Goal: Information Seeking & Learning: Find specific page/section

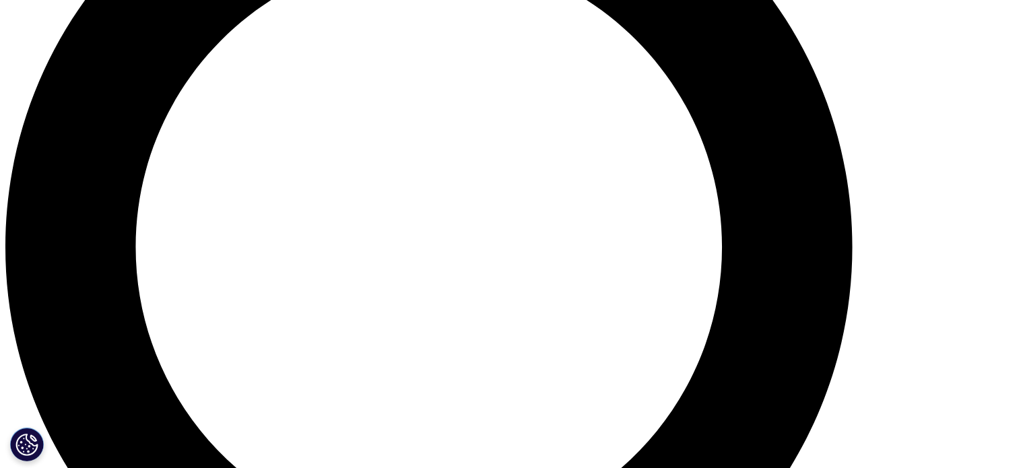
scroll to position [1012, 0]
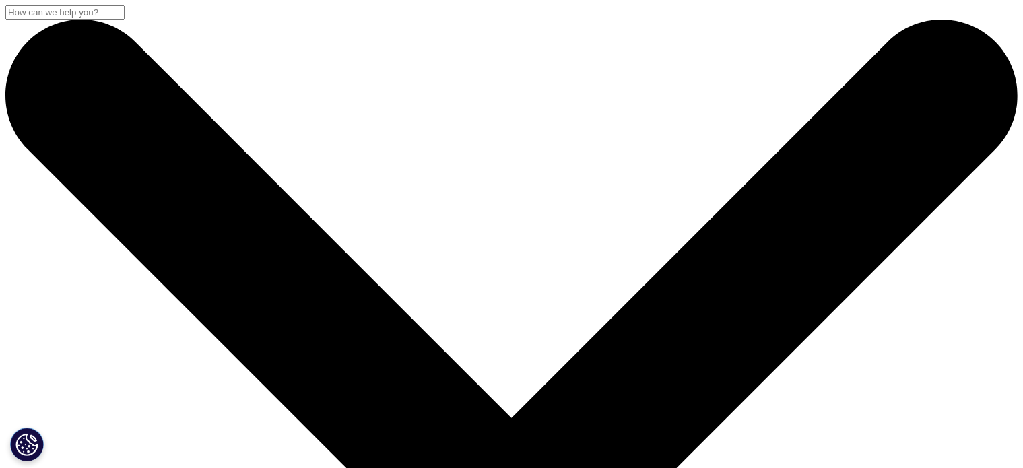
drag, startPoint x: 416, startPoint y: 352, endPoint x: 285, endPoint y: 373, distance: 133.1
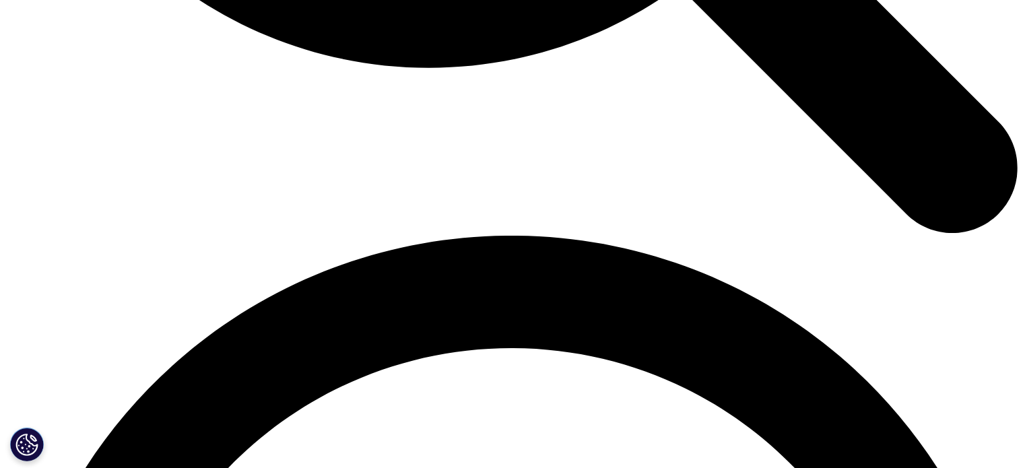
scroll to position [1887, 0]
